Goal: Navigation & Orientation: Go to known website

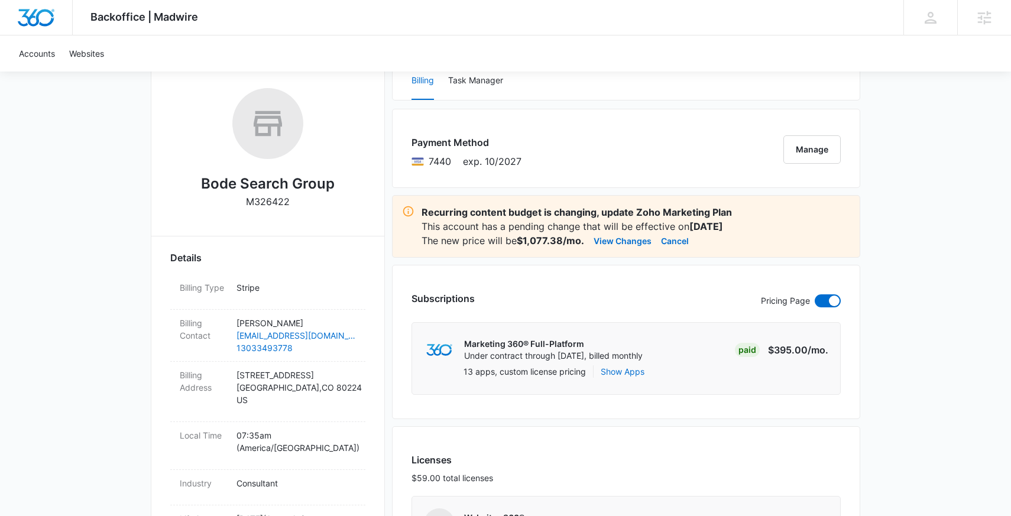
scroll to position [177, 0]
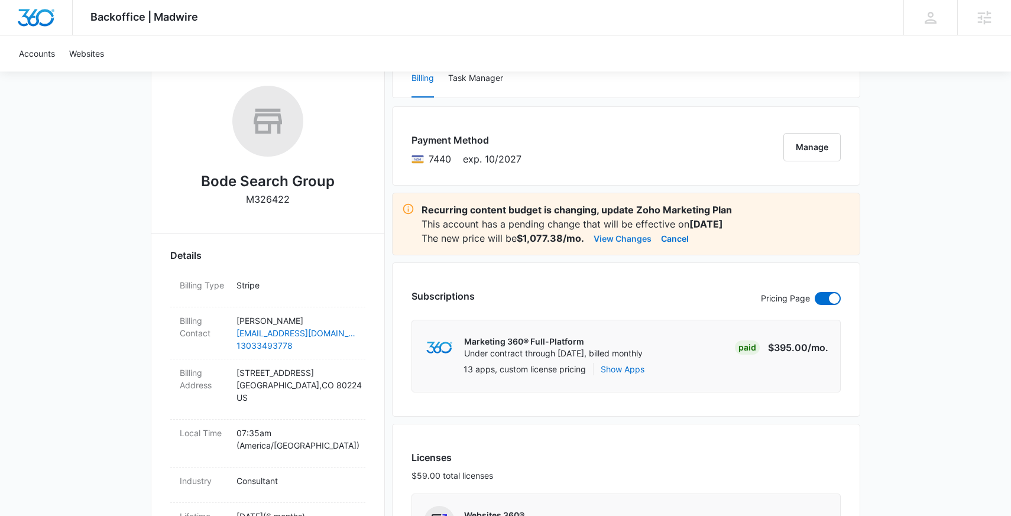
click at [616, 238] on button "View Changes" at bounding box center [623, 238] width 58 height 14
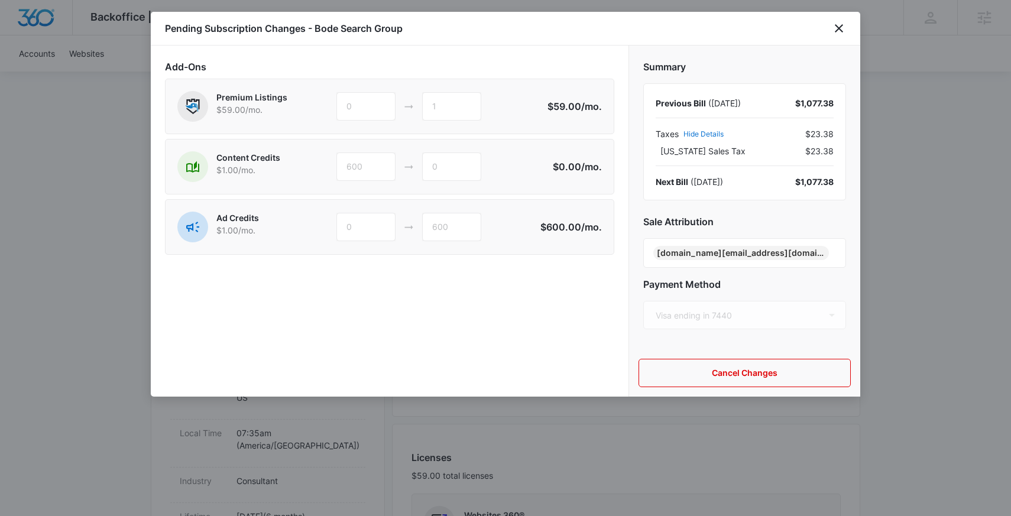
click at [834, 20] on div "Pending Subscription Changes - Bode Search Group" at bounding box center [506, 29] width 710 height 34
click at [840, 40] on div "Pending Subscription Changes - Bode Search Group" at bounding box center [506, 29] width 710 height 34
click at [840, 28] on icon "close" at bounding box center [839, 28] width 14 height 14
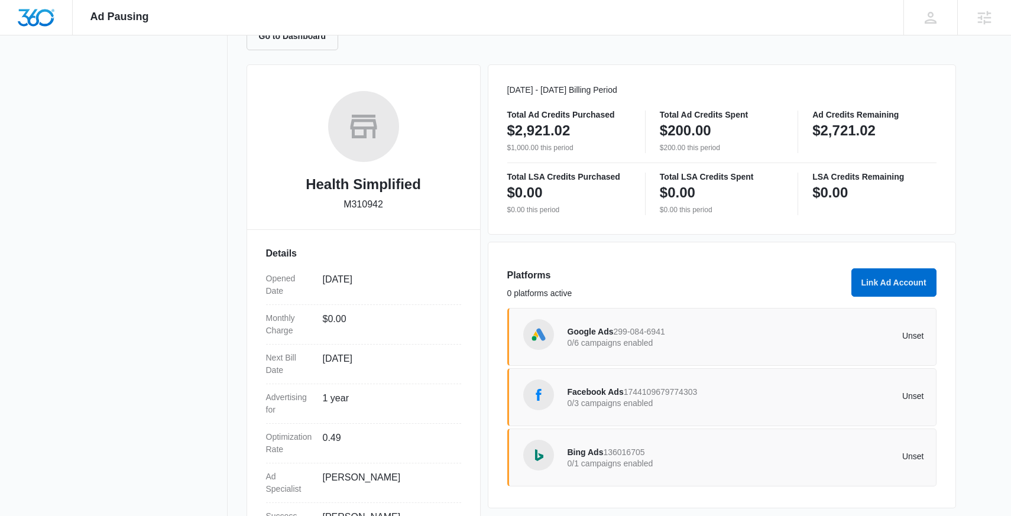
scroll to position [196, 0]
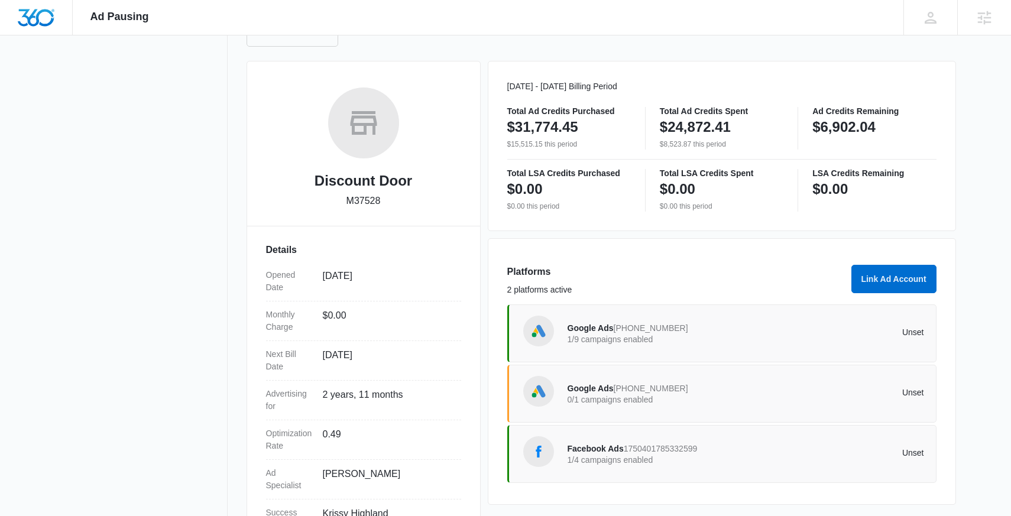
scroll to position [135, 0]
